Goal: Task Accomplishment & Management: Use online tool/utility

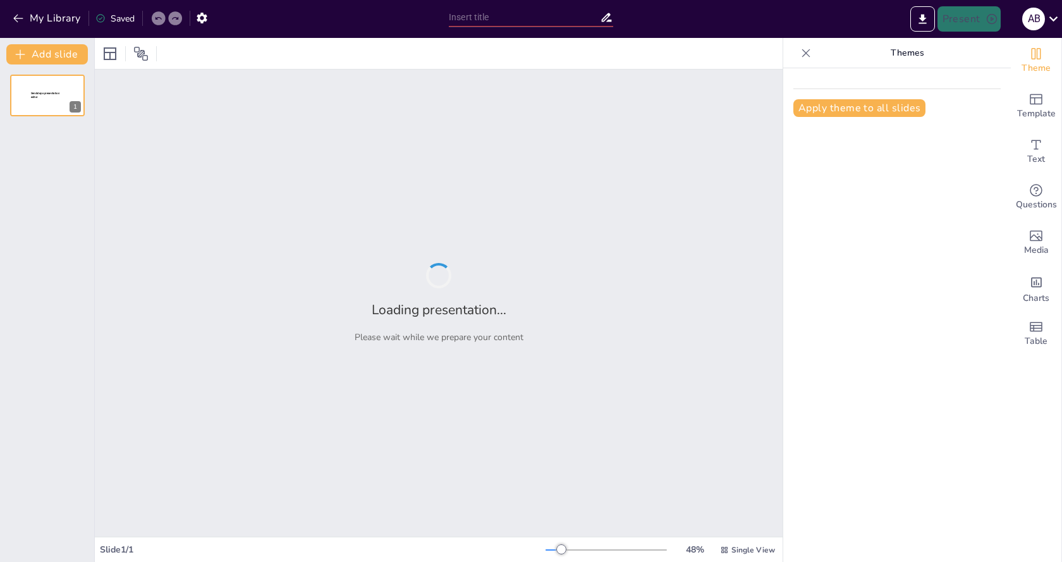
type input "Imported انواع الخبر.pptx"
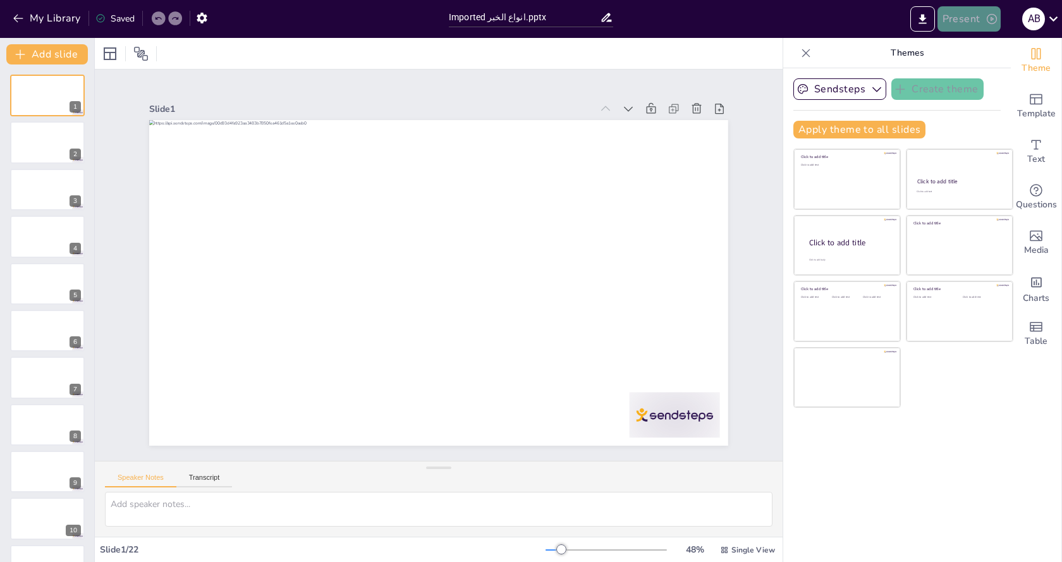
click at [981, 16] on button "Present" at bounding box center [968, 18] width 63 height 25
click at [989, 49] on li "Preview presentation" at bounding box center [987, 47] width 99 height 20
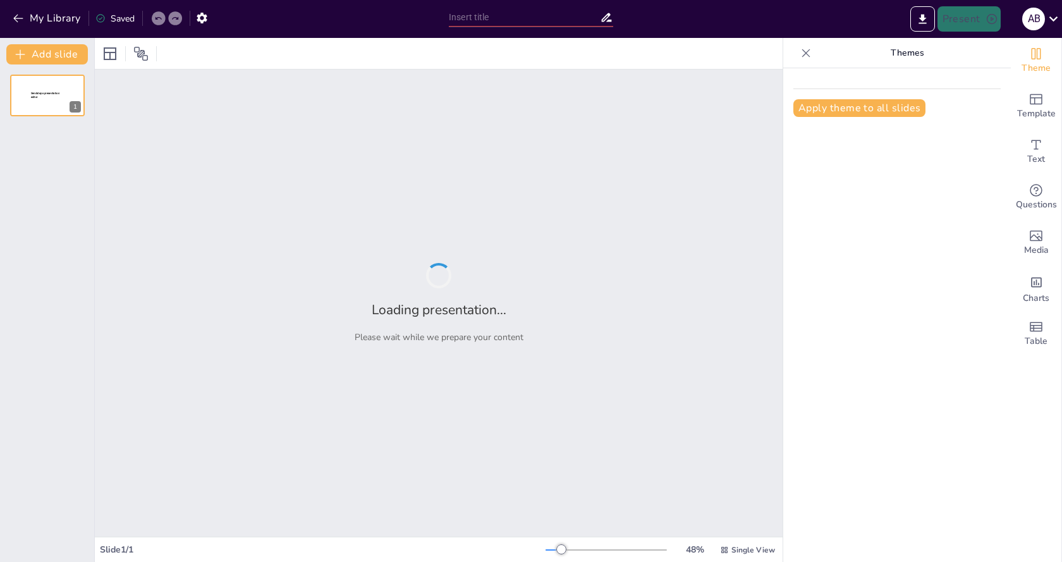
type input "Imported انواع الخبر.pptx"
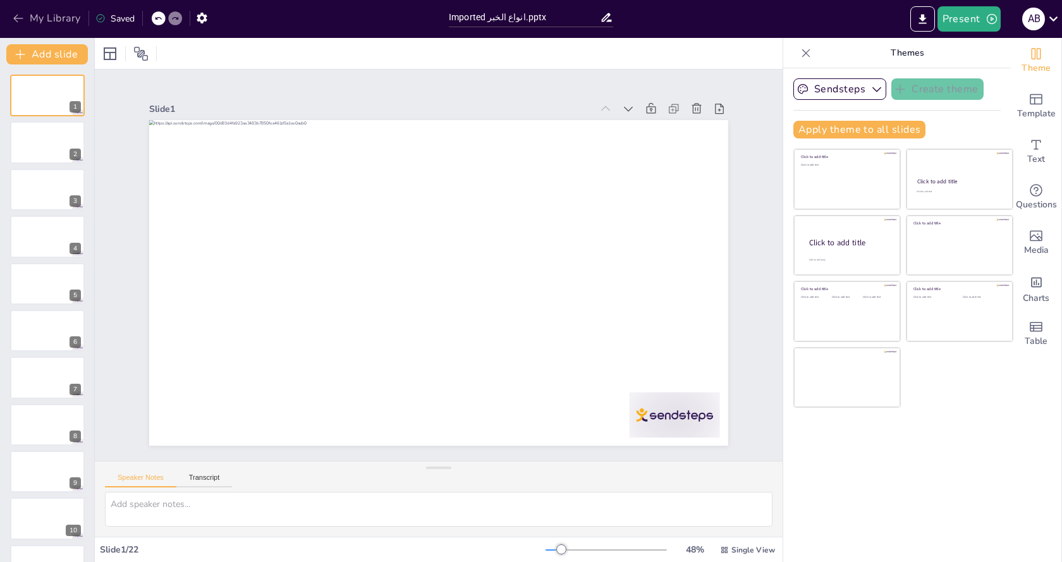
click at [16, 15] on icon "button" at bounding box center [18, 18] width 13 height 13
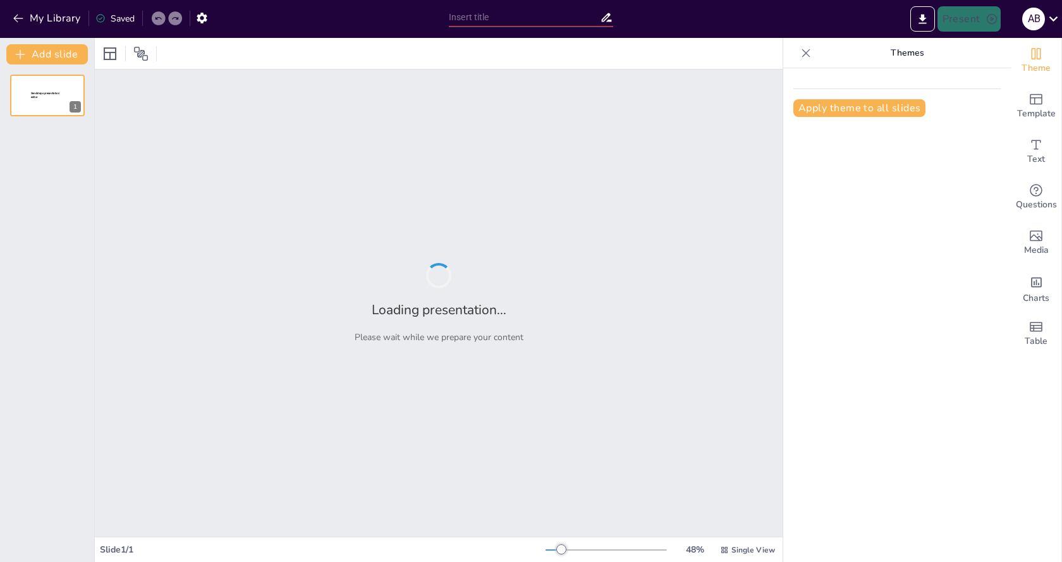
type input "أنواع الخبر في اللغة العربية: مراجعة شاملة"
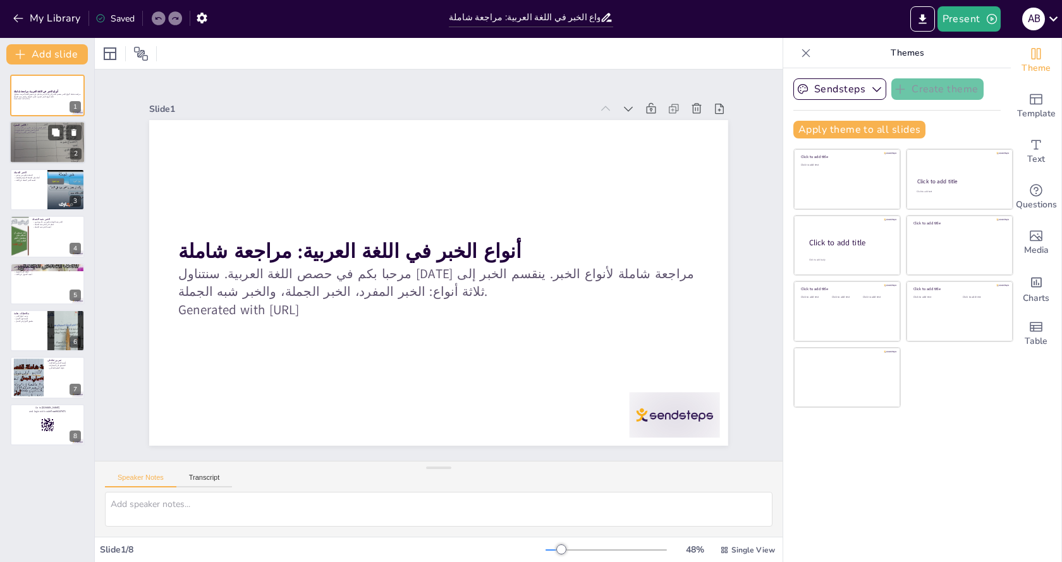
click at [47, 154] on div at bounding box center [47, 142] width 76 height 101
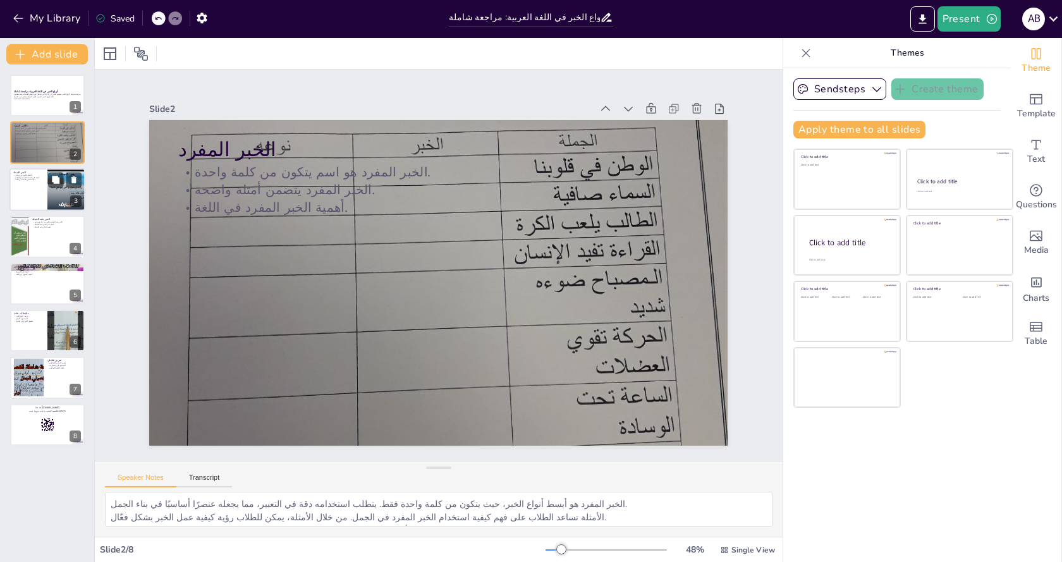
click at [47, 180] on div at bounding box center [47, 189] width 76 height 43
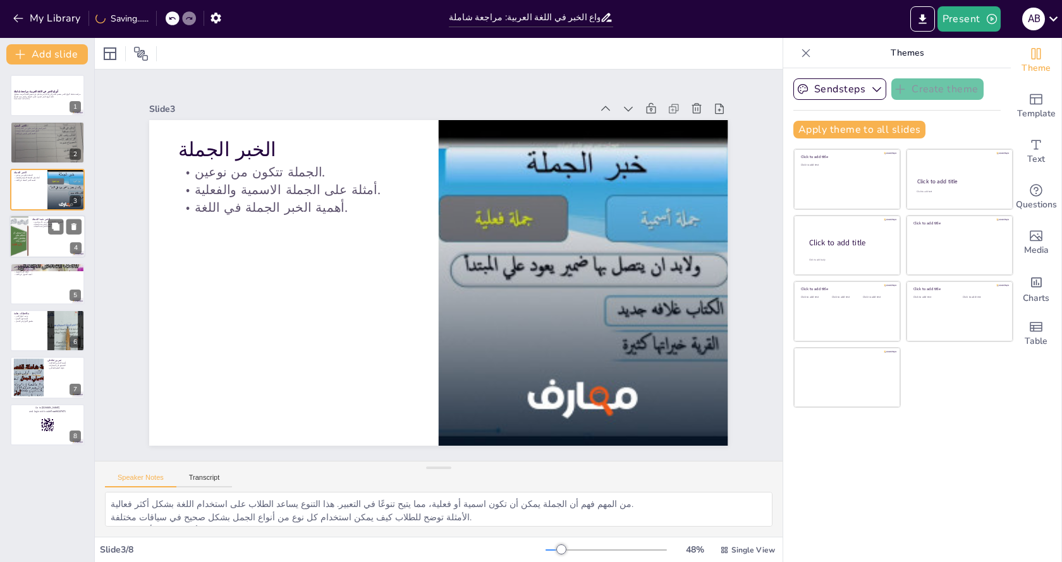
click at [45, 226] on p "أهمية الخبر شبه الجملة." at bounding box center [56, 227] width 49 height 3
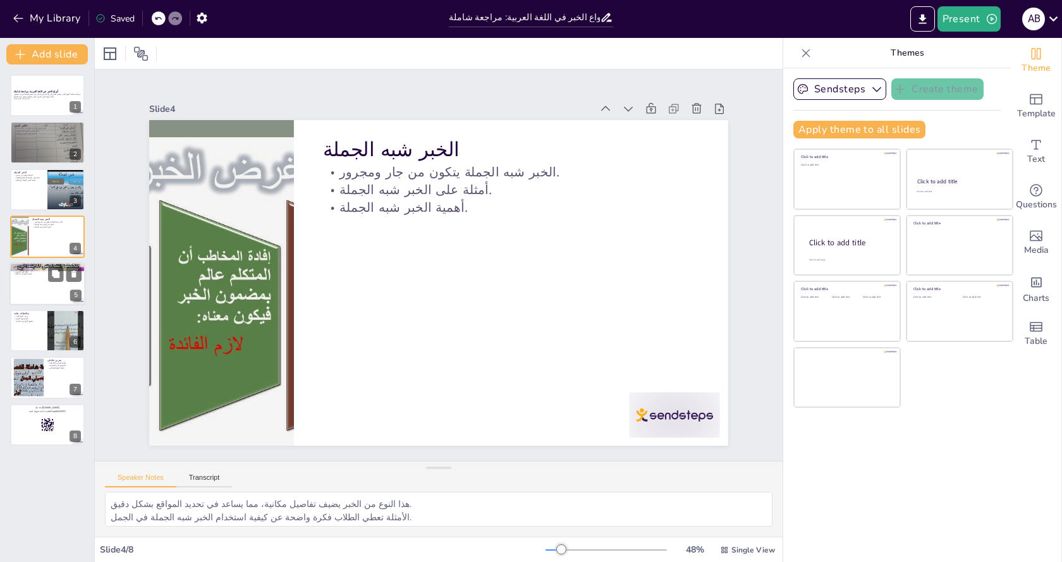
click at [47, 302] on div at bounding box center [47, 283] width 76 height 43
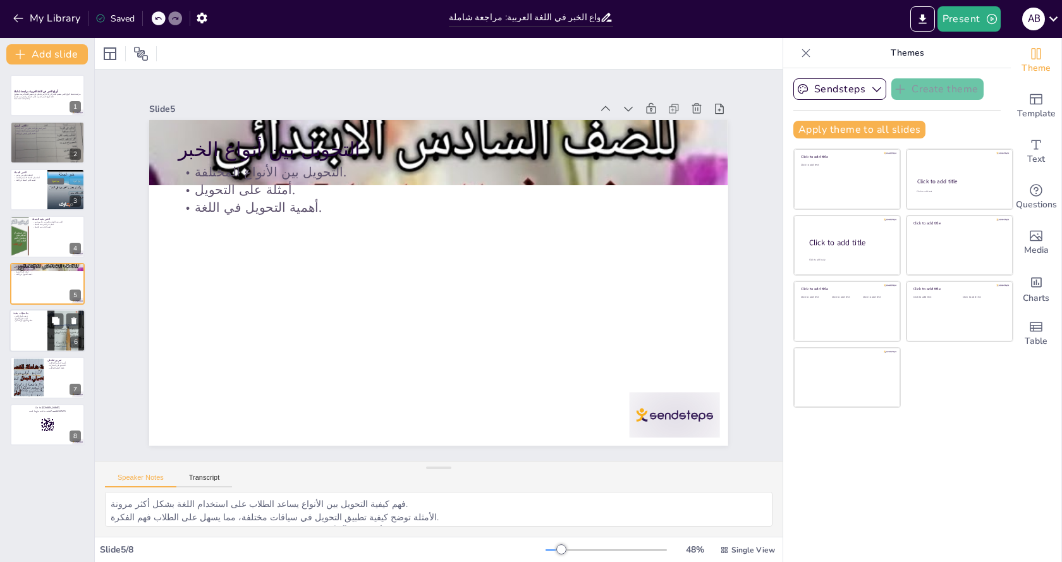
click at [49, 341] on div at bounding box center [66, 330] width 76 height 43
type textarea "الترتيب يساعد الطلاب على فهم أي نوع من الخبر هو الأكثر قوة، مما يسهل عليهم استخ…"
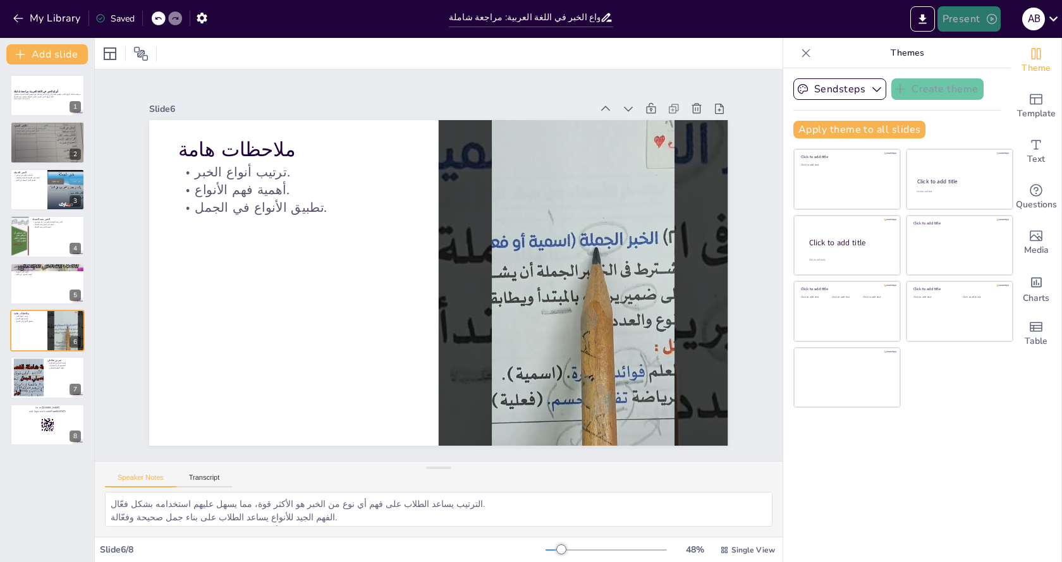
click at [989, 16] on icon "button" at bounding box center [991, 19] width 13 height 13
click at [992, 79] on li "Play presentation" at bounding box center [987, 78] width 99 height 20
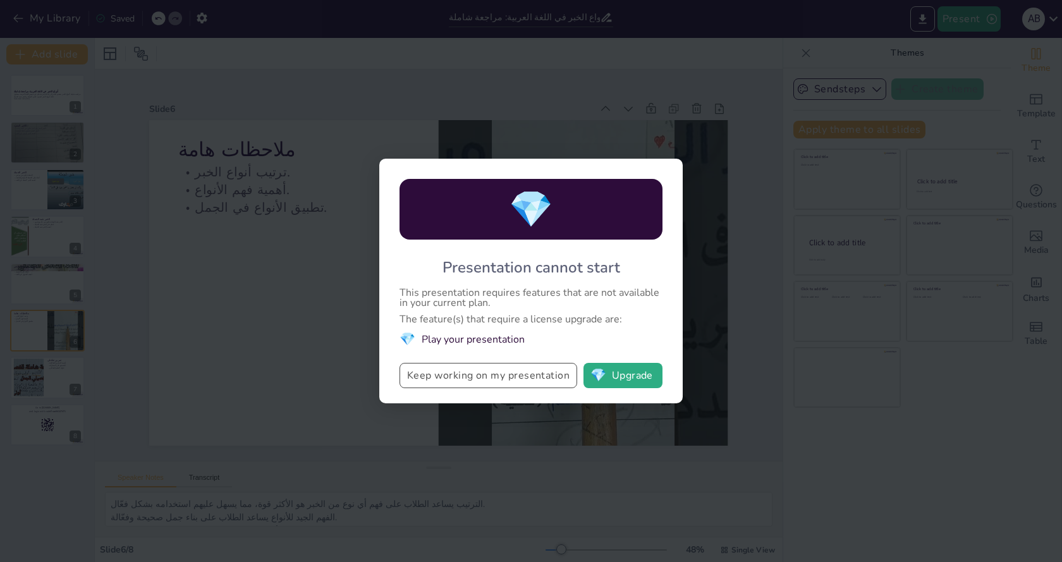
click at [488, 378] on button "Keep working on my presentation" at bounding box center [488, 375] width 178 height 25
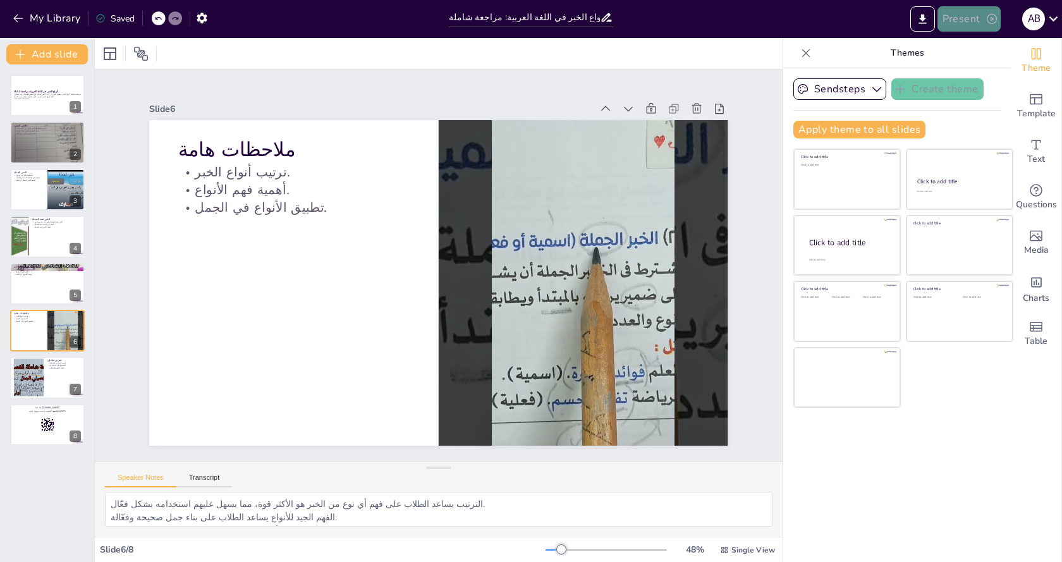
click at [988, 19] on icon "button" at bounding box center [991, 19] width 13 height 13
click at [979, 78] on li "Play presentation" at bounding box center [987, 78] width 99 height 20
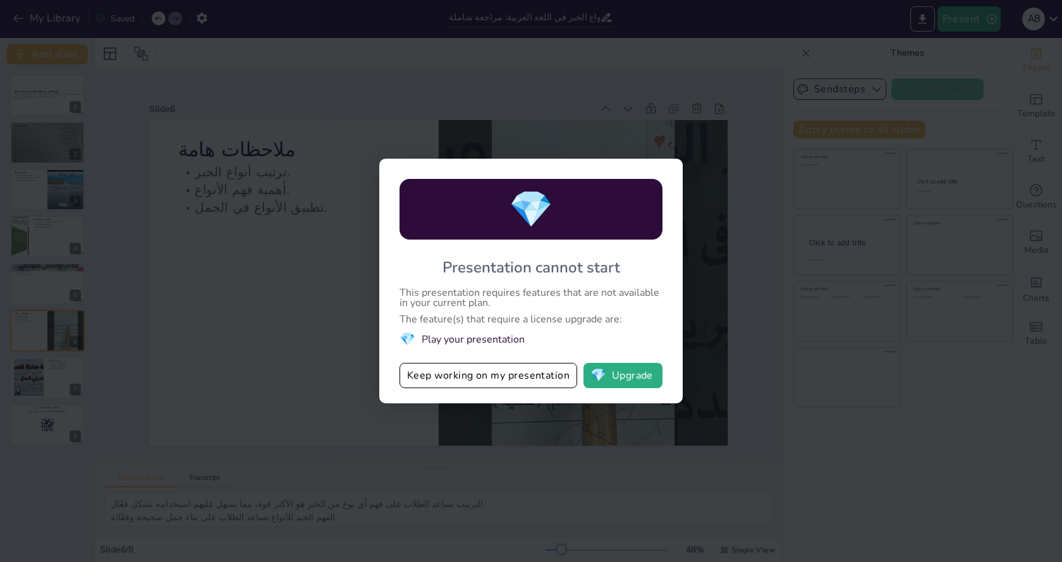
drag, startPoint x: 547, startPoint y: 324, endPoint x: 547, endPoint y: 277, distance: 46.8
click at [547, 324] on div "The feature(s) that require a license upgrade are:" at bounding box center [530, 319] width 263 height 10
click at [516, 212] on span "💎" at bounding box center [531, 209] width 44 height 49
click at [471, 375] on button "Keep working on my presentation" at bounding box center [488, 375] width 178 height 25
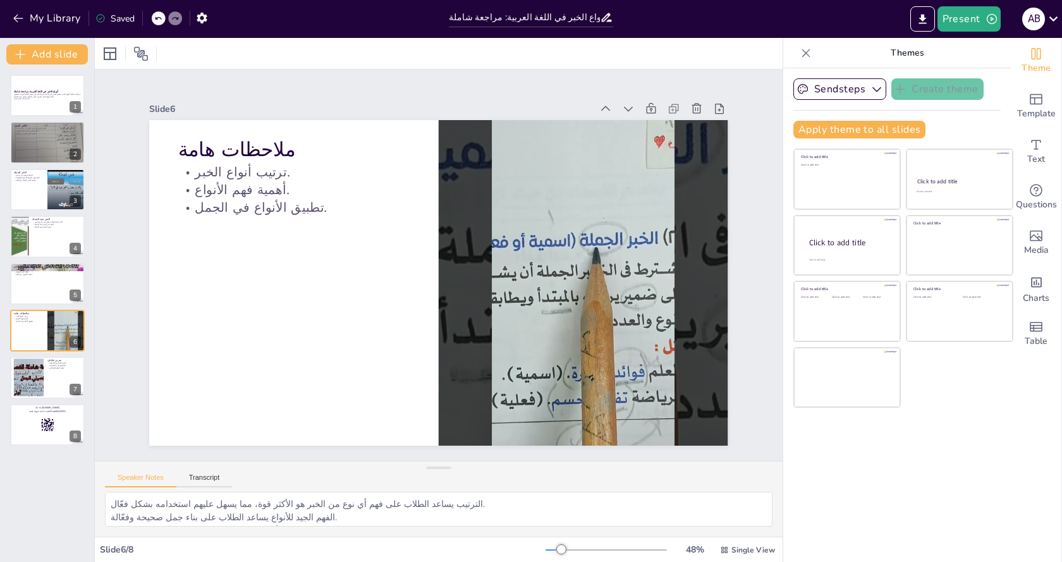
click at [799, 52] on icon at bounding box center [805, 53] width 13 height 13
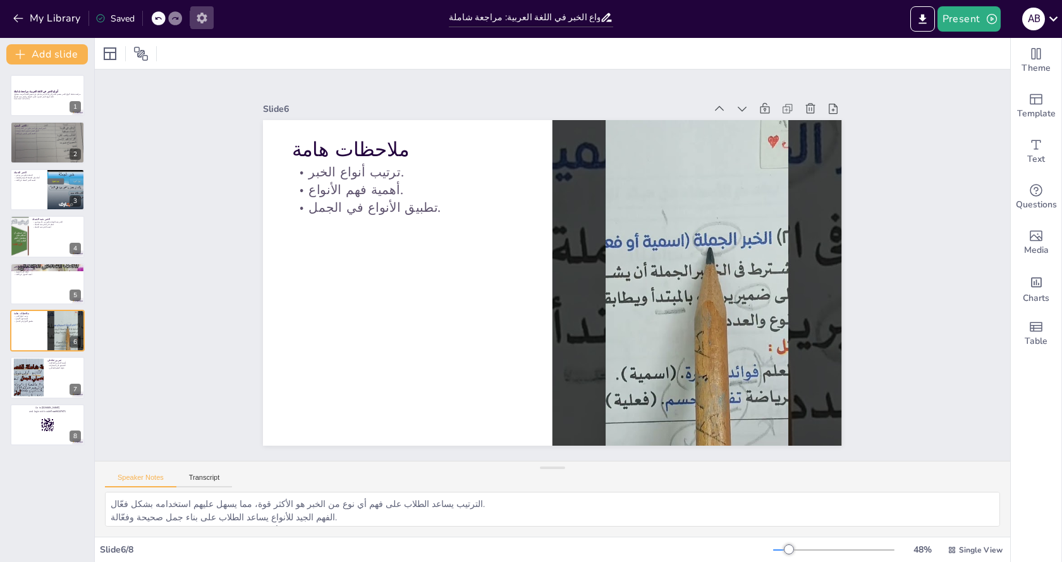
click at [205, 16] on icon "button" at bounding box center [202, 18] width 10 height 11
